Goal: Information Seeking & Learning: Learn about a topic

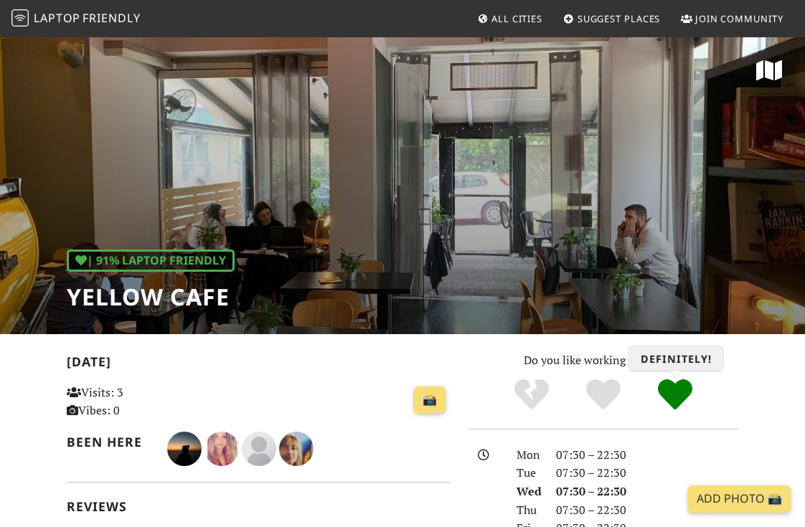
click at [682, 389] on icon "Definitely!" at bounding box center [675, 394] width 34 height 34
click at [70, 14] on span "Laptop" at bounding box center [57, 18] width 47 height 16
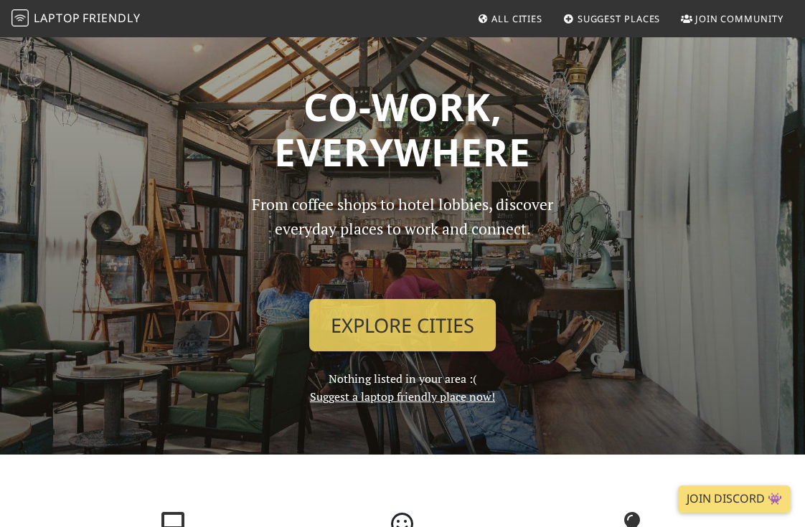
click at [522, 17] on span "All Cities" at bounding box center [517, 18] width 51 height 13
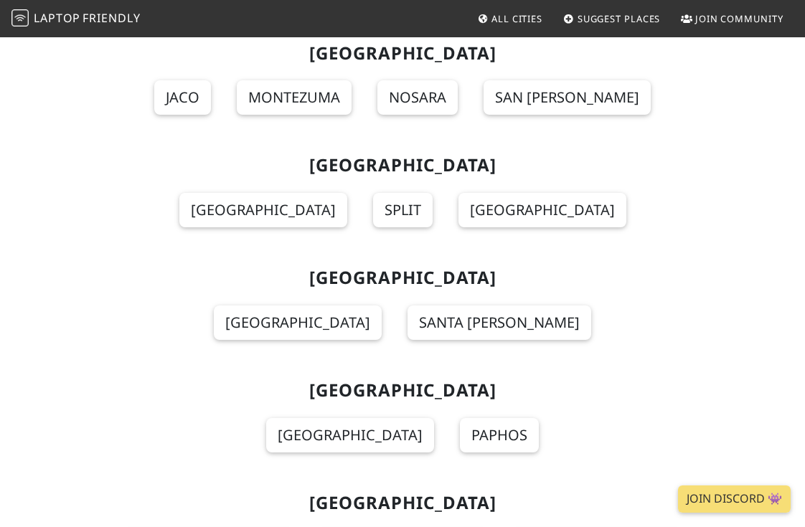
scroll to position [3859, 0]
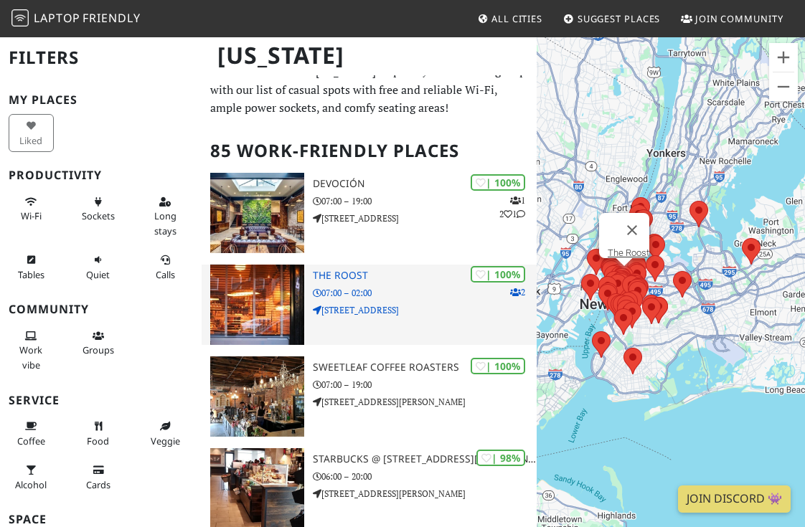
scroll to position [32, 0]
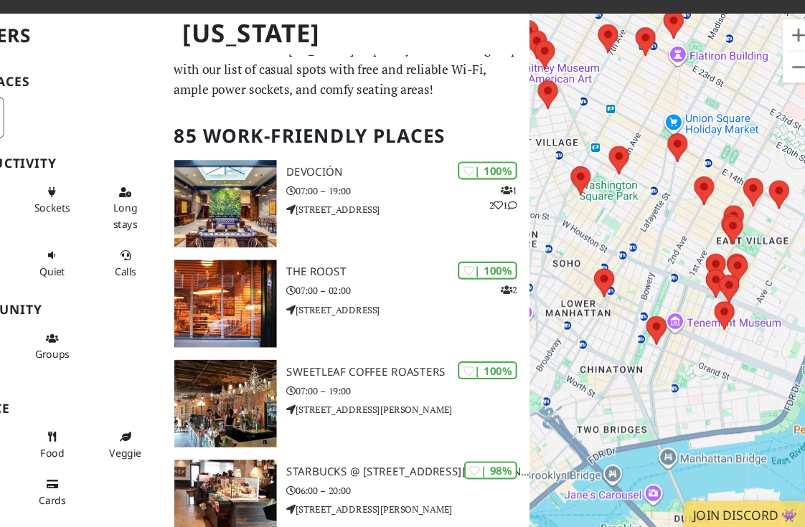
drag, startPoint x: 629, startPoint y: 142, endPoint x: 639, endPoint y: 428, distance: 285.8
click at [639, 428] on div "To navigate, press the arrow keys." at bounding box center [671, 299] width 268 height 527
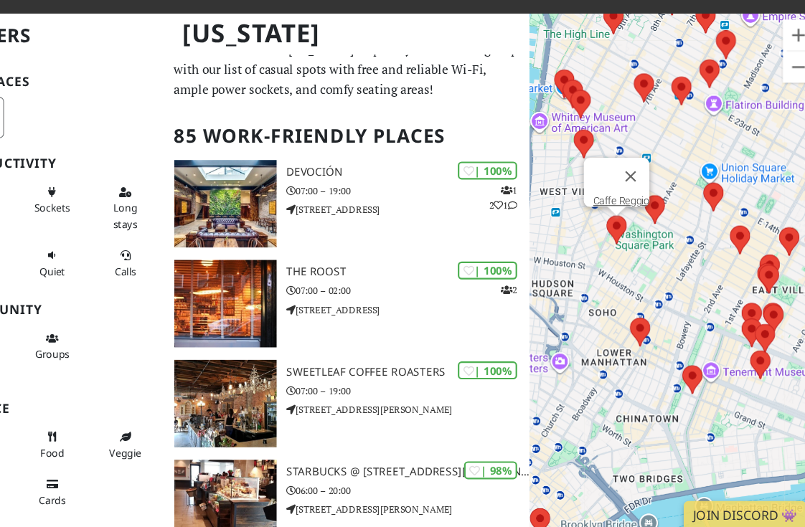
click at [607, 223] on area at bounding box center [607, 223] width 0 height 0
click at [642, 205] on area at bounding box center [642, 205] width 0 height 0
click at [607, 223] on area at bounding box center [607, 223] width 0 height 0
click at [720, 233] on area at bounding box center [720, 233] width 0 height 0
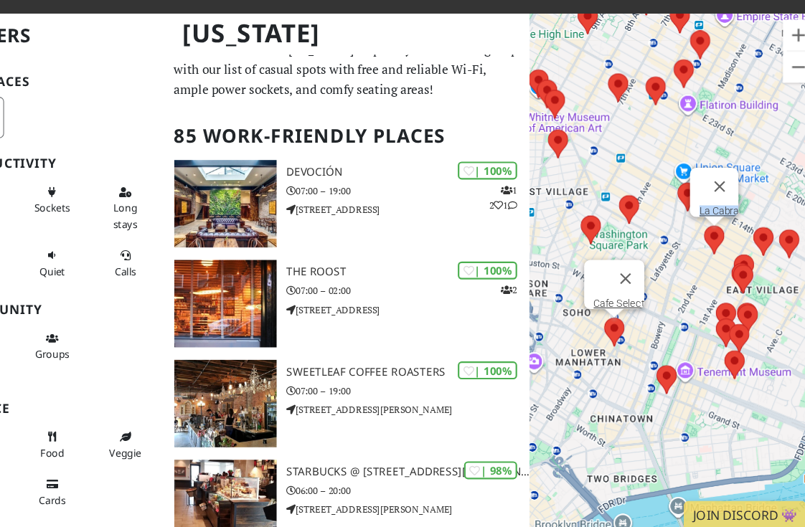
click at [605, 317] on area at bounding box center [605, 317] width 0 height 0
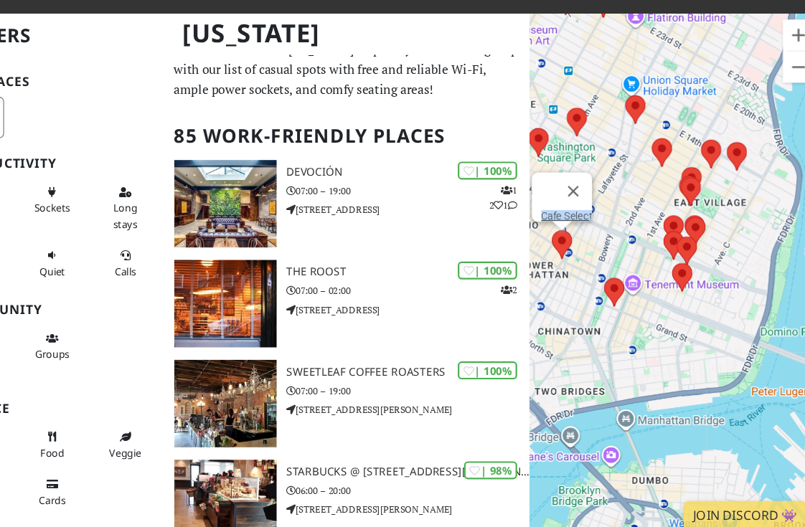
drag, startPoint x: 715, startPoint y: 324, endPoint x: 660, endPoint y: 131, distance: 199.9
click at [660, 131] on div "To navigate, press the arrow keys. Cafe Select" at bounding box center [671, 299] width 268 height 527
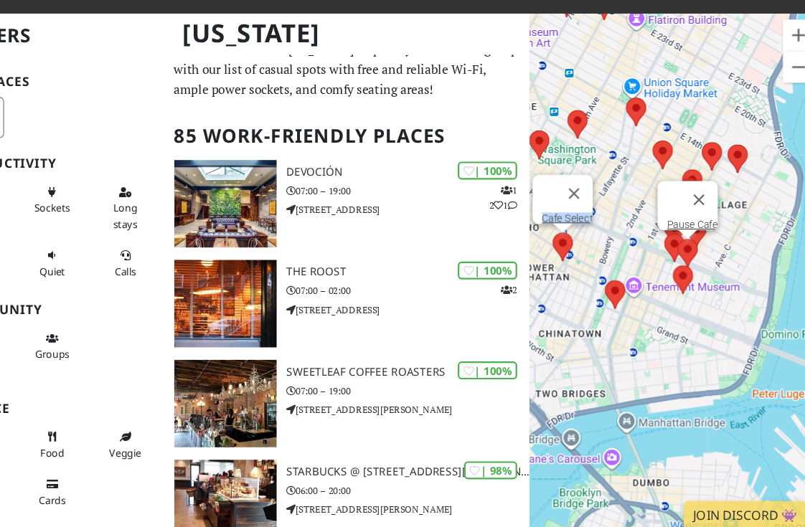
click at [672, 245] on area at bounding box center [672, 245] width 0 height 0
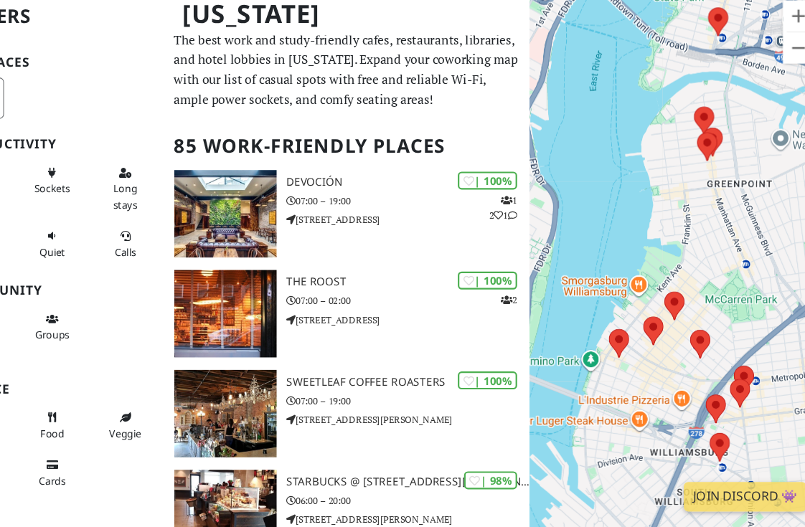
scroll to position [7, 0]
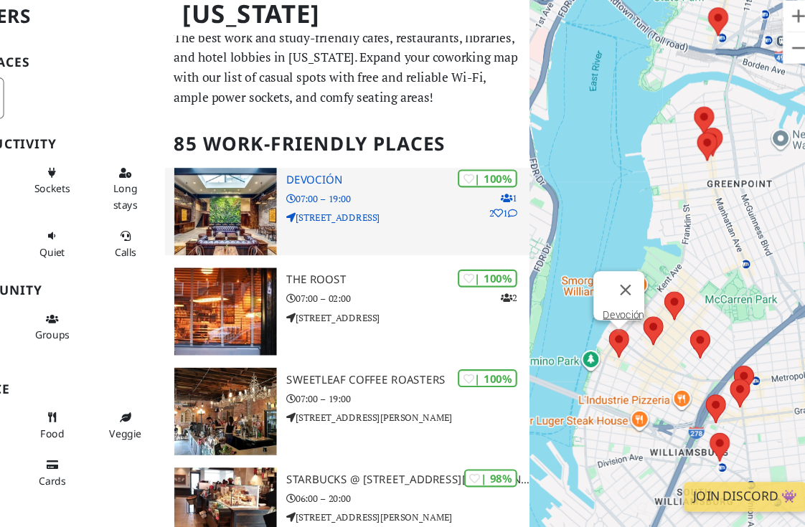
click at [411, 230] on p "07:00 – 19:00" at bounding box center [425, 226] width 224 height 14
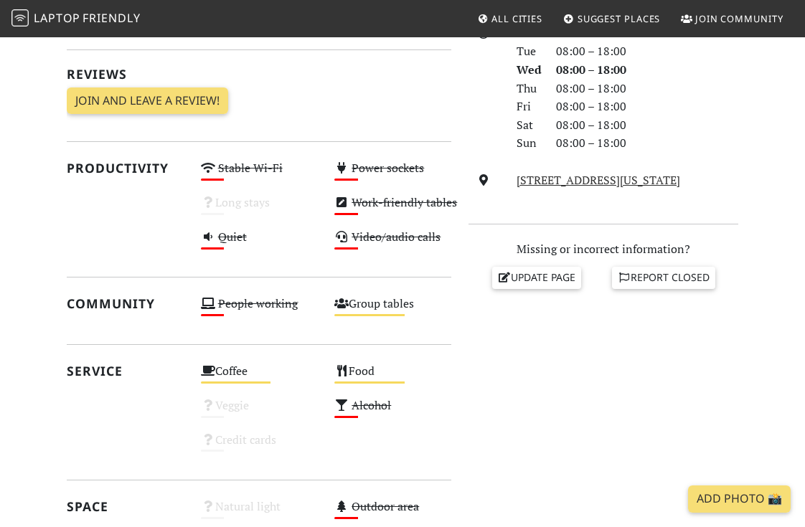
scroll to position [419, 0]
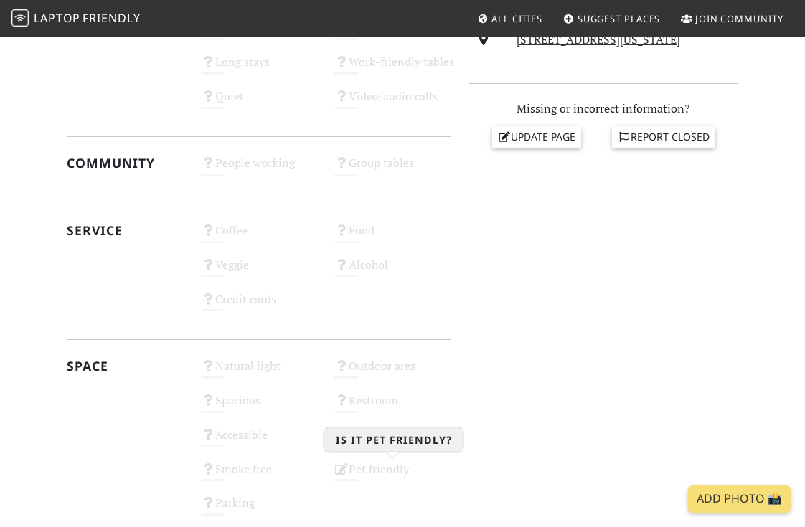
scroll to position [324, 0]
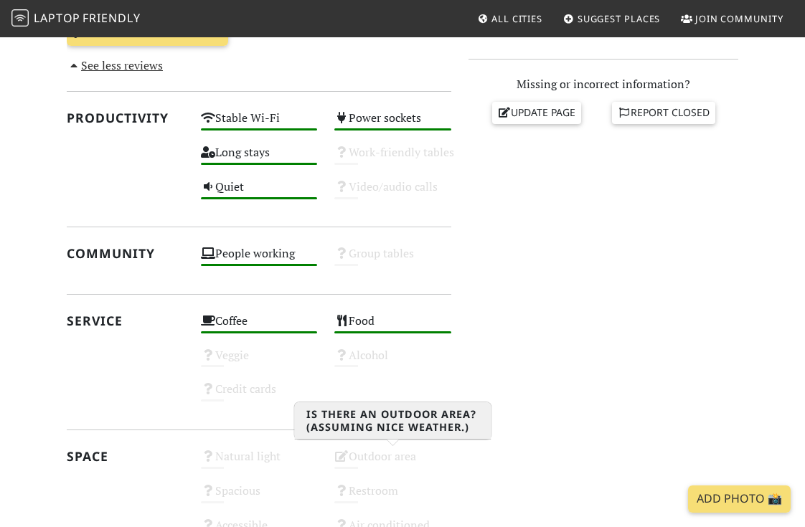
scroll to position [713, 0]
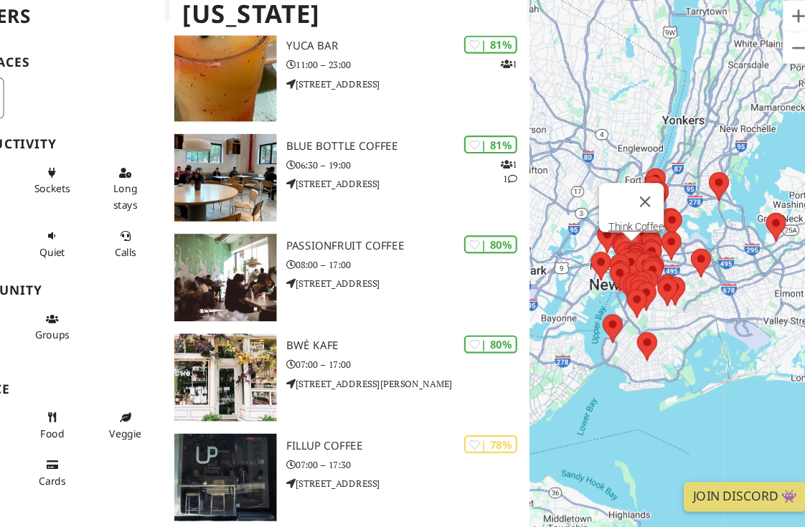
scroll to position [1325, 0]
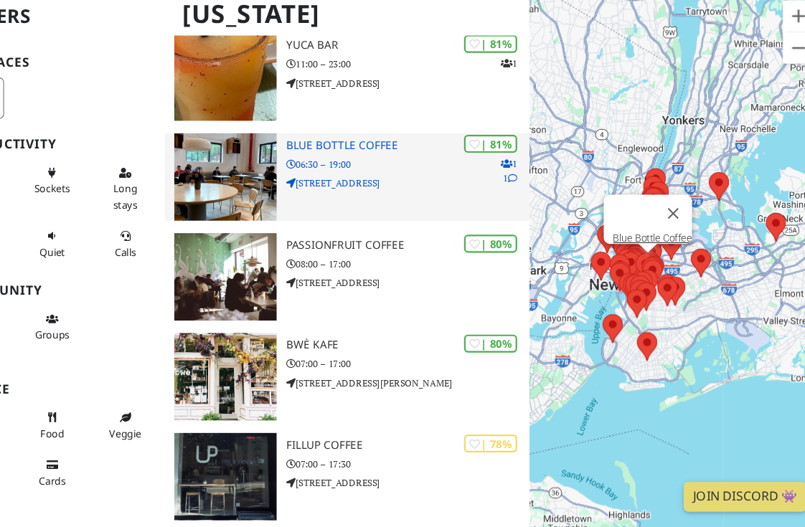
click at [337, 182] on div "| 81% 1 1 Blue Bottle Coffee 06:30 – 19:00 76 N 4th St Store A" at bounding box center [425, 205] width 224 height 80
